Goal: Communication & Community: Ask a question

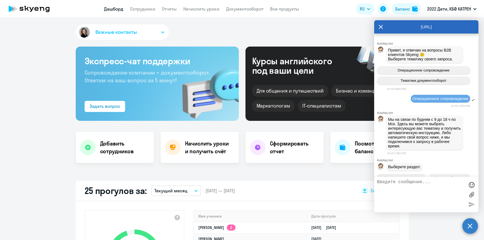
select select "30"
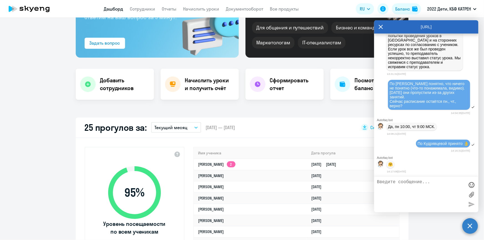
scroll to position [56, 0]
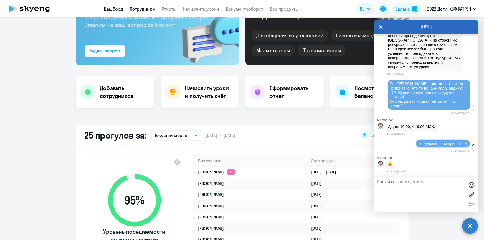
click at [136, 10] on link "Сотрудники" at bounding box center [142, 9] width 25 height 6
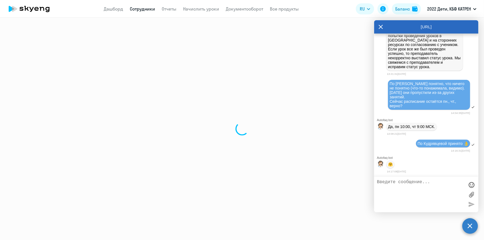
select select "30"
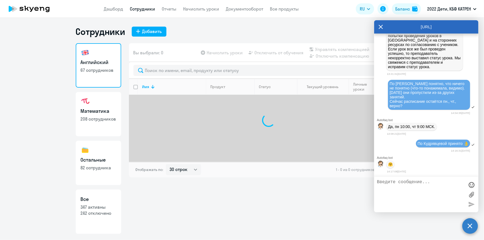
click at [96, 210] on p "347 активны" at bounding box center [99, 207] width 36 height 6
select select "30"
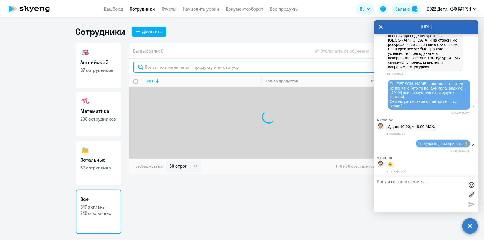
click at [177, 69] on input "text" at bounding box center [268, 67] width 271 height 11
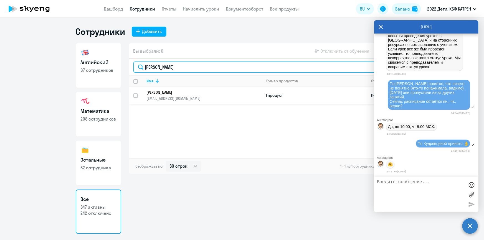
type input "[PERSON_NAME]"
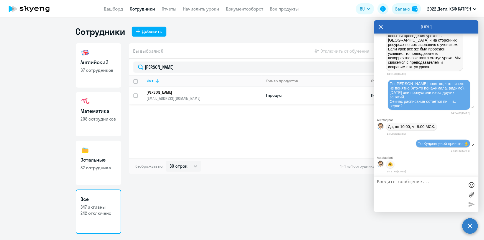
click at [178, 93] on p "[PERSON_NAME]" at bounding box center [200, 92] width 107 height 5
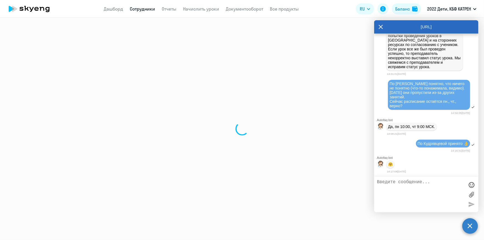
select select "english"
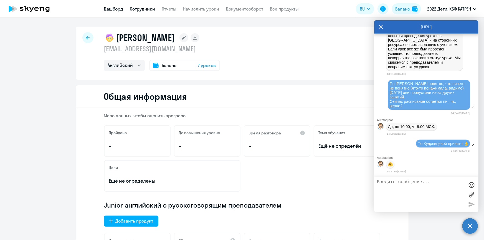
click at [105, 8] on link "Дашборд" at bounding box center [113, 9] width 19 height 6
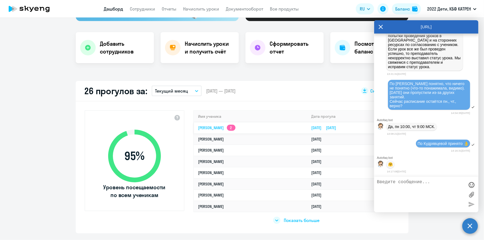
scroll to position [101, 0]
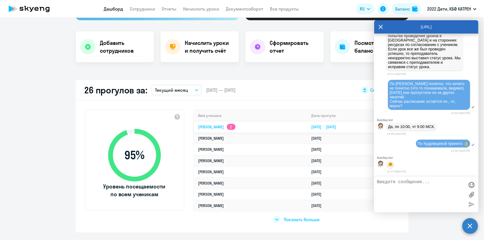
select select "30"
click at [432, 185] on textarea at bounding box center [421, 195] width 88 height 30
type textarea "Т"
paste textarea "нам задают домашние задания, но они не большие, чтобы заниматься каждый день, п…"
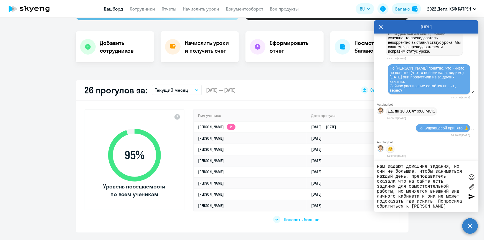
scroll to position [0, 0]
drag, startPoint x: 385, startPoint y: 167, endPoint x: 372, endPoint y: 166, distance: 13.1
click at [372, 166] on body "Дашборд Сотрудники Отчеты Начислить уроки Документооборот Все продукты Дашборд …" at bounding box center [242, 120] width 484 height 240
drag, startPoint x: 397, startPoint y: 168, endPoint x: 382, endPoint y: 166, distance: 15.4
click at [382, 166] on textarea "П задают домашние задания, но они не большие, чтобы заниматься каждый день, пре…" at bounding box center [421, 187] width 88 height 46
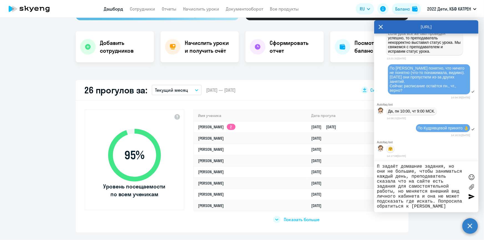
click at [383, 165] on textarea "П задаёт домашние задания, но они не большие, чтобы заниматься каждый день, пре…" at bounding box center [421, 187] width 88 height 46
click at [443, 167] on textarea "П задаёт домашние задания, но они не большие, чтобы заниматься каждый день, пре…" at bounding box center [421, 187] width 88 height 46
click at [438, 174] on textarea "П задаёт домашние задания У, но они не большие, чтобы заниматься каждый день, п…" at bounding box center [421, 187] width 88 height 46
click at [378, 166] on textarea "П задаёт домашние задания У, но они не большие, чтобы заниматься каждый день, п…" at bounding box center [421, 187] width 88 height 46
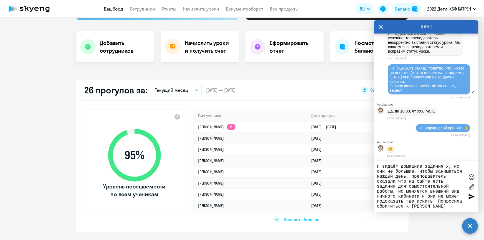
paste textarea "42469163"
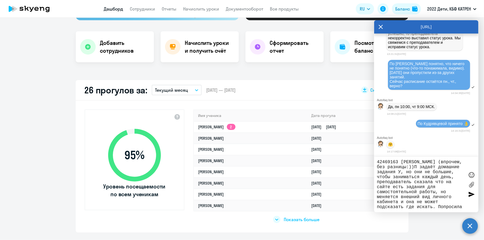
click at [441, 168] on textarea "42469163 [PERSON_NAME] (впрочем, без разницы:))П задаёт домашние задания У, но …" at bounding box center [421, 185] width 88 height 50
click at [448, 208] on textarea "42469163 [PERSON_NAME] (впрочем, без разницы:)) Со слов РУ: П задаёт домашние з…" at bounding box center [421, 185] width 88 height 50
type textarea "42469163 [PERSON_NAME] (впрочем, без разницы:)) Со слов РУ: П задаёт домашние з…"
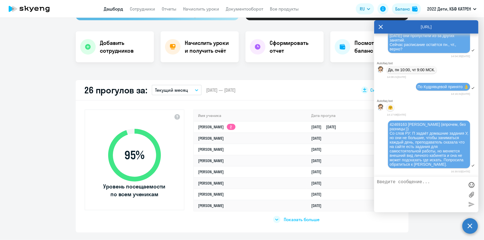
scroll to position [24339, 0]
drag, startPoint x: 423, startPoint y: 188, endPoint x: 377, endPoint y: 189, distance: 45.8
click at [377, 189] on textarea "[PERSON_NAME], подскажите, где найти такую информацию" at bounding box center [421, 195] width 88 height 30
type textarea "[PERSON_NAME], подскажите, где найти эти задания?"
click at [473, 185] on div at bounding box center [472, 185] width 8 height 8
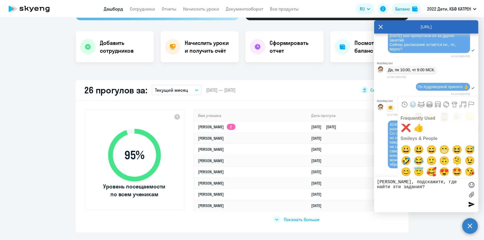
scroll to position [101, 0]
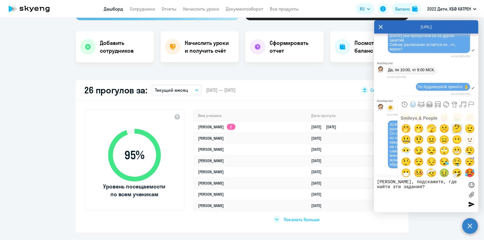
click at [453, 129] on span "🤔" at bounding box center [457, 128] width 13 height 11
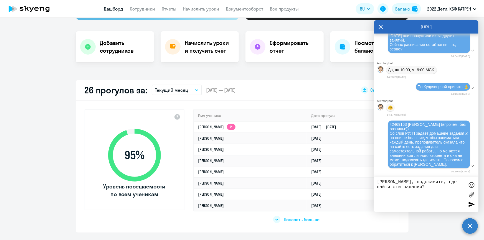
click at [473, 205] on div at bounding box center [472, 204] width 8 height 8
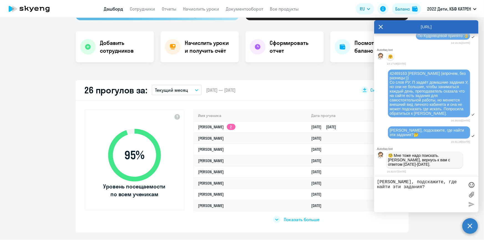
scroll to position [24392, 0]
click at [416, 185] on textarea "[PERSON_NAME], подскажите, где найти эти задания?" at bounding box center [421, 195] width 88 height 30
click at [395, 183] on textarea "[PERSON_NAME], подскажите, где найти эти задания?" at bounding box center [421, 195] width 88 height 30
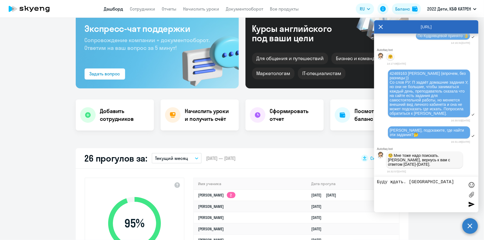
scroll to position [25, 0]
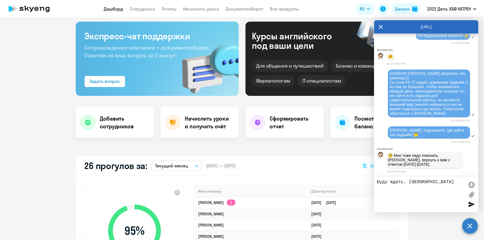
click at [442, 181] on textarea "Буду ждать. [GEOGRAPHIC_DATA]" at bounding box center [421, 195] width 88 height 30
type textarea "Буду ждать. [GEOGRAPHIC_DATA]:)"
click at [469, 206] on div at bounding box center [472, 204] width 8 height 8
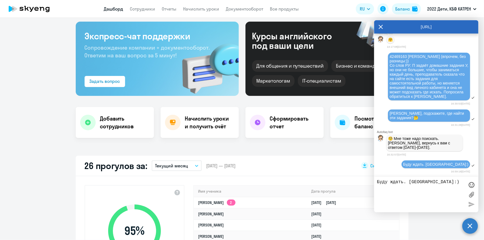
scroll to position [24409, 0]
